Goal: Navigation & Orientation: Find specific page/section

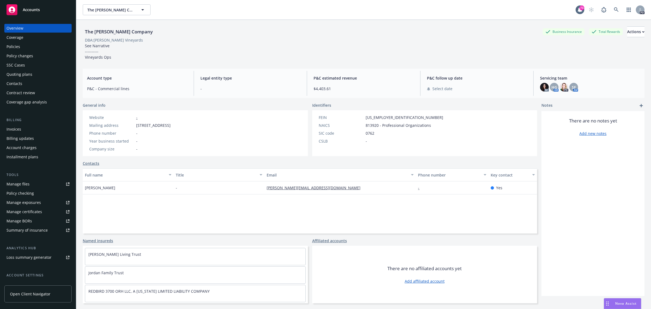
drag, startPoint x: 0, startPoint y: 0, endPoint x: 32, endPoint y: 9, distance: 32.9
click at [32, 9] on span "Accounts" at bounding box center [31, 10] width 17 height 4
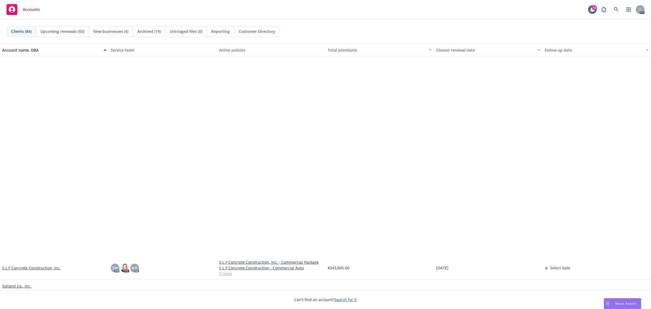
scroll to position [1492, 0]
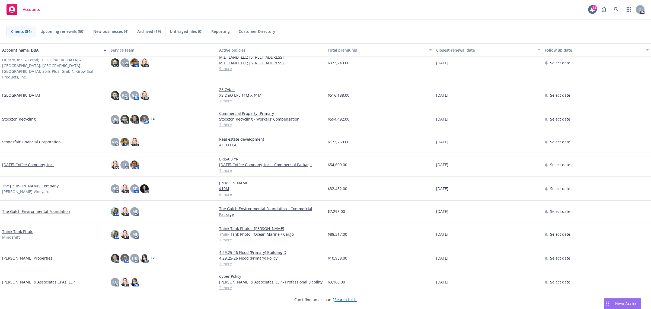
click at [25, 162] on link "[DATE] Coffee Company, Inc." at bounding box center [28, 165] width 52 height 6
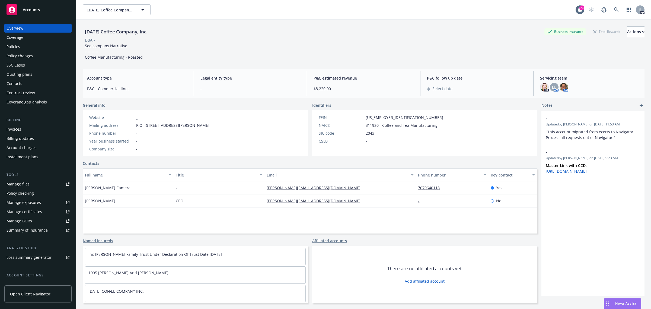
click at [8, 46] on div "Policies" at bounding box center [14, 46] width 14 height 9
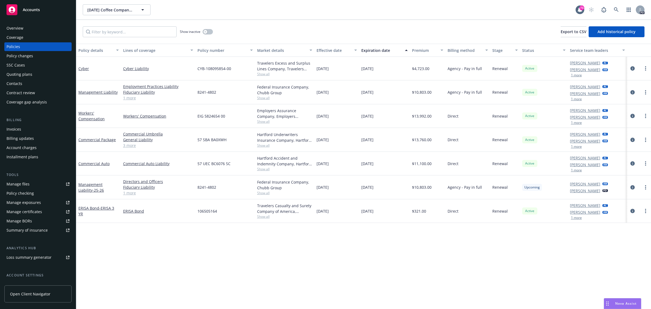
click at [32, 11] on span "Accounts" at bounding box center [31, 10] width 17 height 4
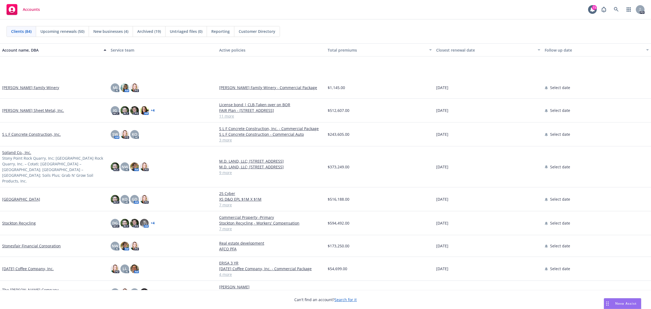
scroll to position [1589, 0]
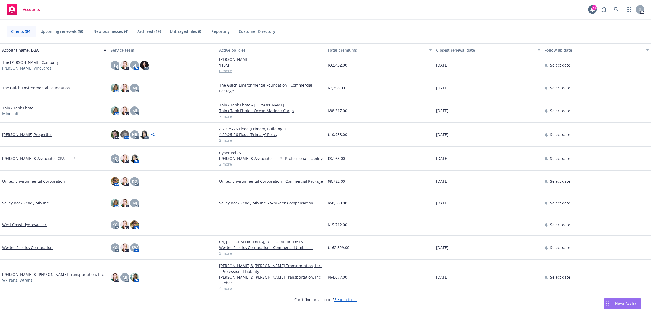
click at [29, 155] on link "[PERSON_NAME] & Associates CPAs, LLP" at bounding box center [38, 158] width 72 height 6
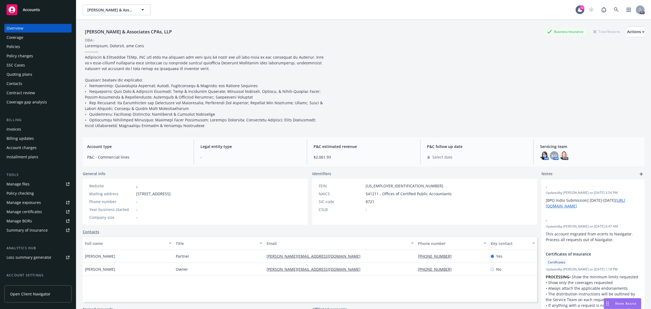
click at [18, 46] on div "Policies" at bounding box center [14, 46] width 14 height 9
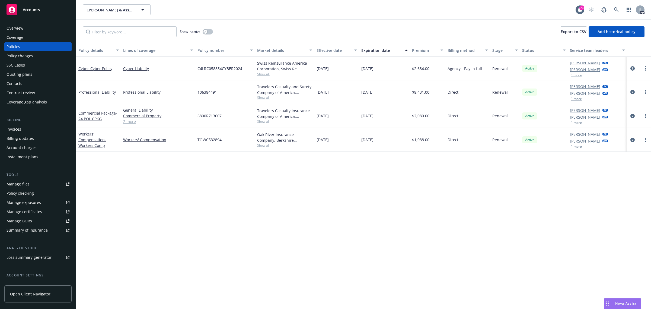
click at [31, 9] on span "Accounts" at bounding box center [31, 10] width 17 height 4
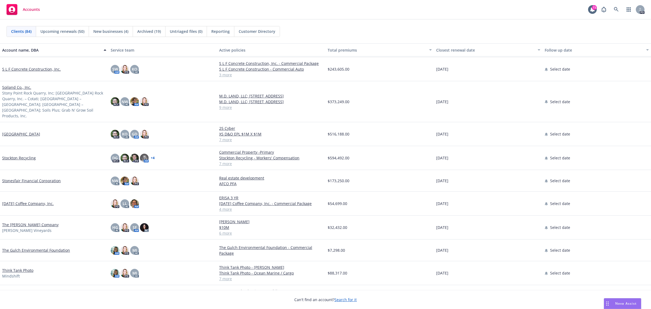
scroll to position [1442, 0]
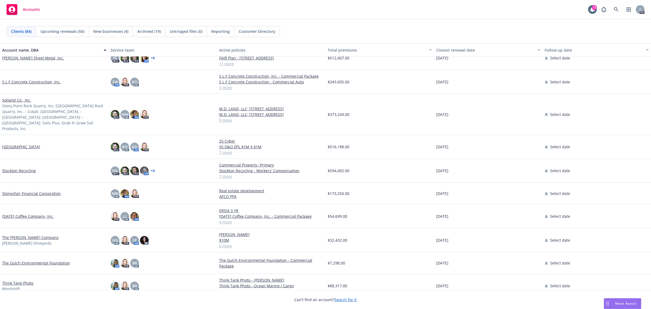
click at [26, 213] on link "[DATE] Coffee Company, Inc." at bounding box center [28, 216] width 52 height 6
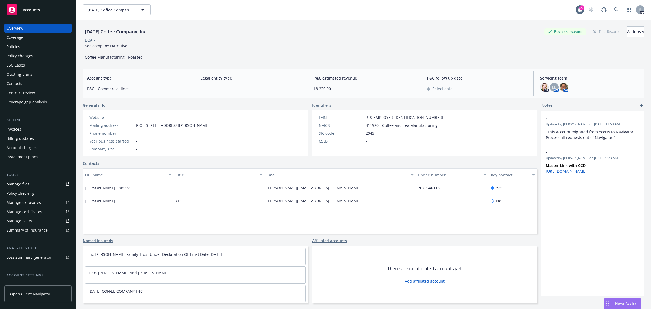
click at [9, 48] on div "Policies" at bounding box center [14, 46] width 14 height 9
